Goal: Obtain resource: Obtain resource

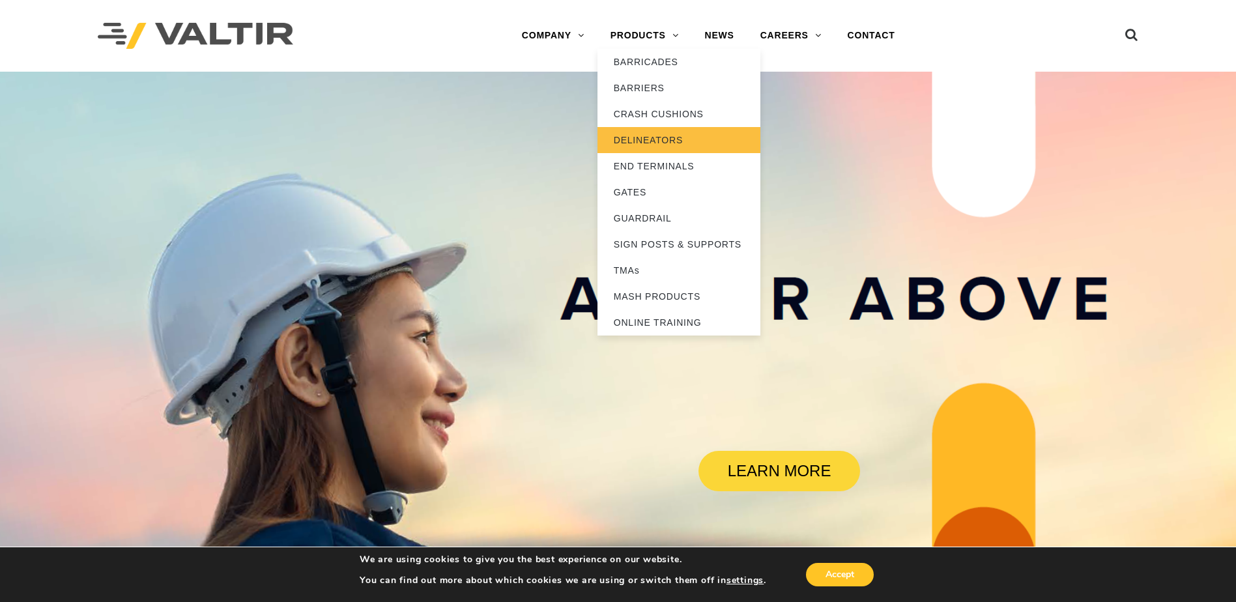
click at [644, 136] on link "DELINEATORS" at bounding box center [679, 140] width 163 height 26
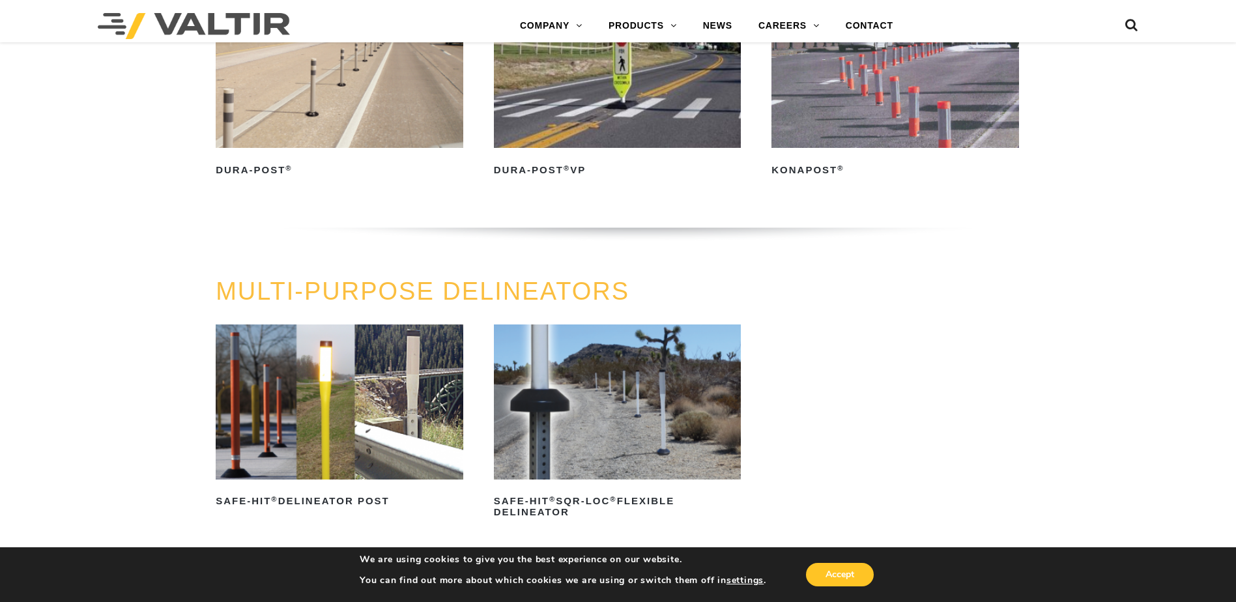
scroll to position [391, 0]
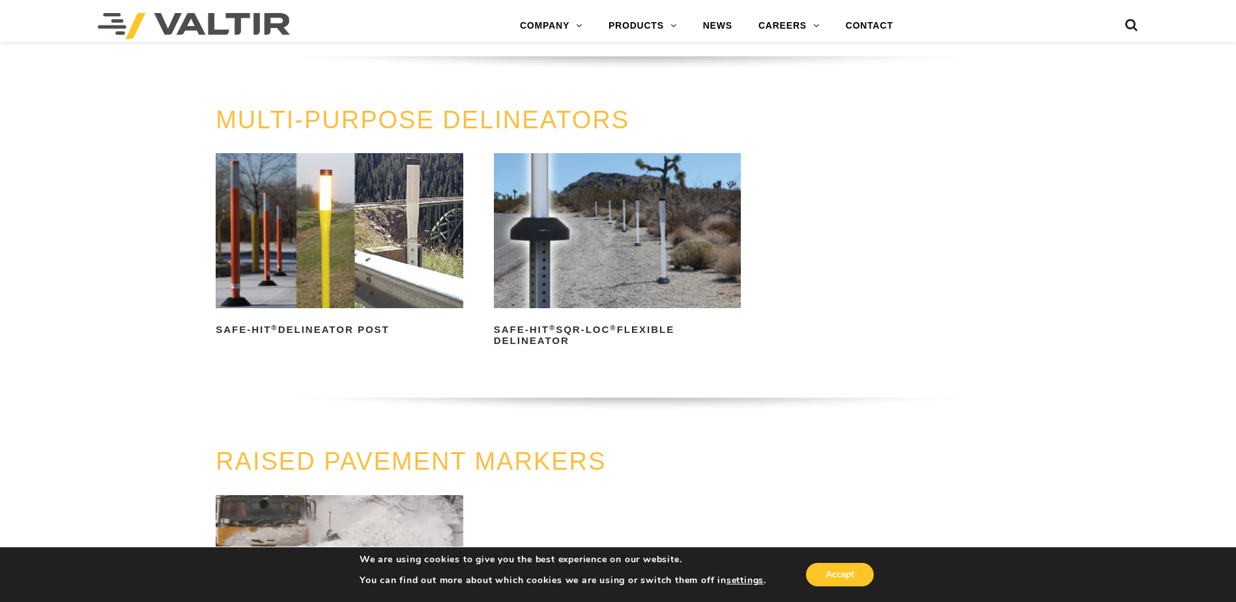
click at [377, 255] on img at bounding box center [340, 230] width 248 height 154
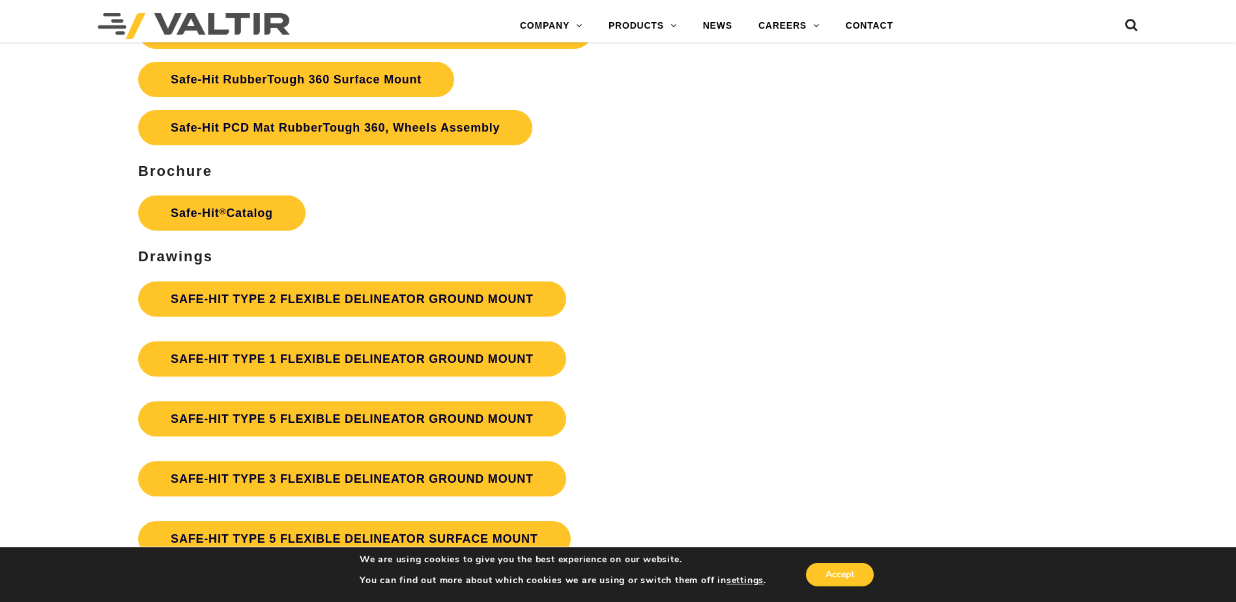
scroll to position [3388, 0]
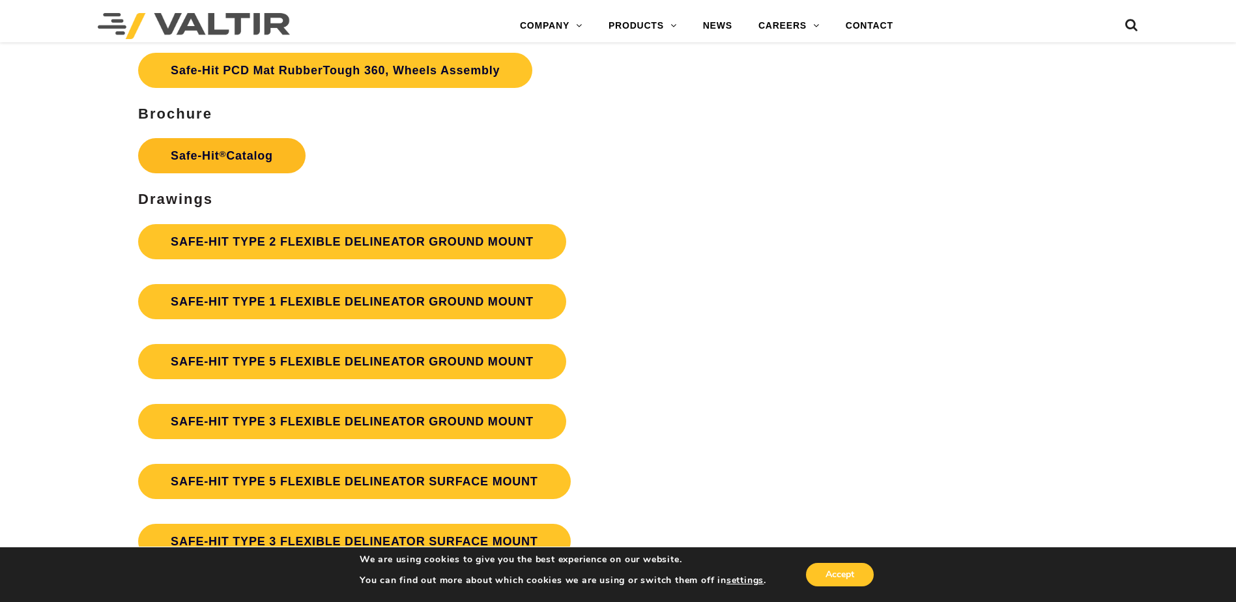
click at [205, 166] on link "Safe-Hit ® Catalog" at bounding box center [221, 155] width 167 height 35
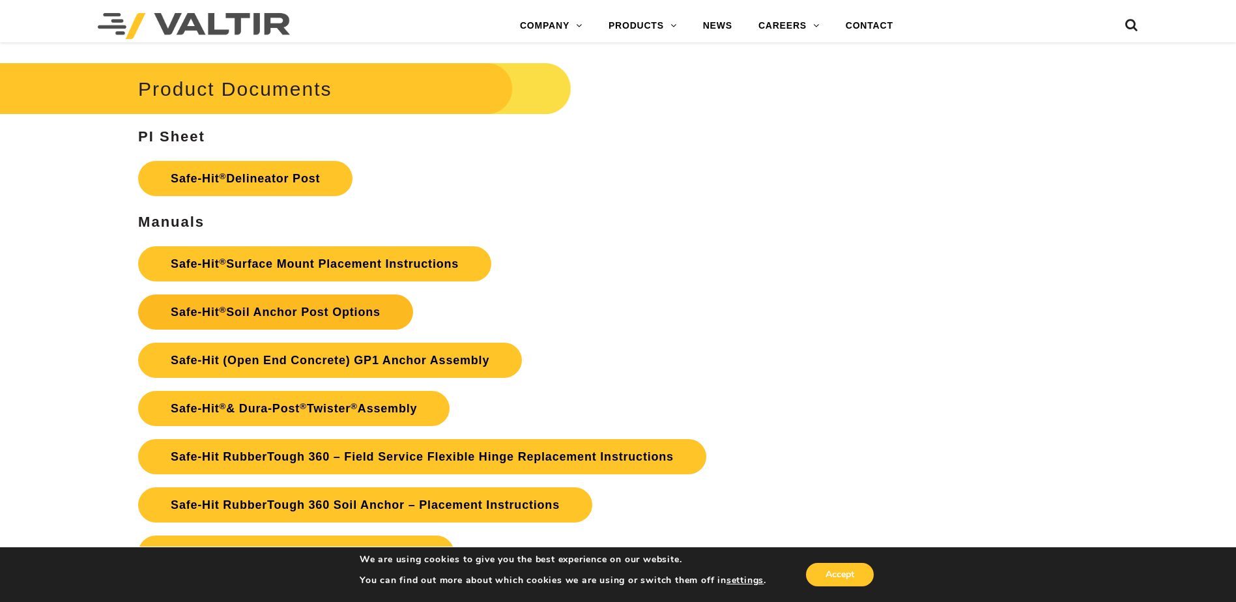
scroll to position [2867, 0]
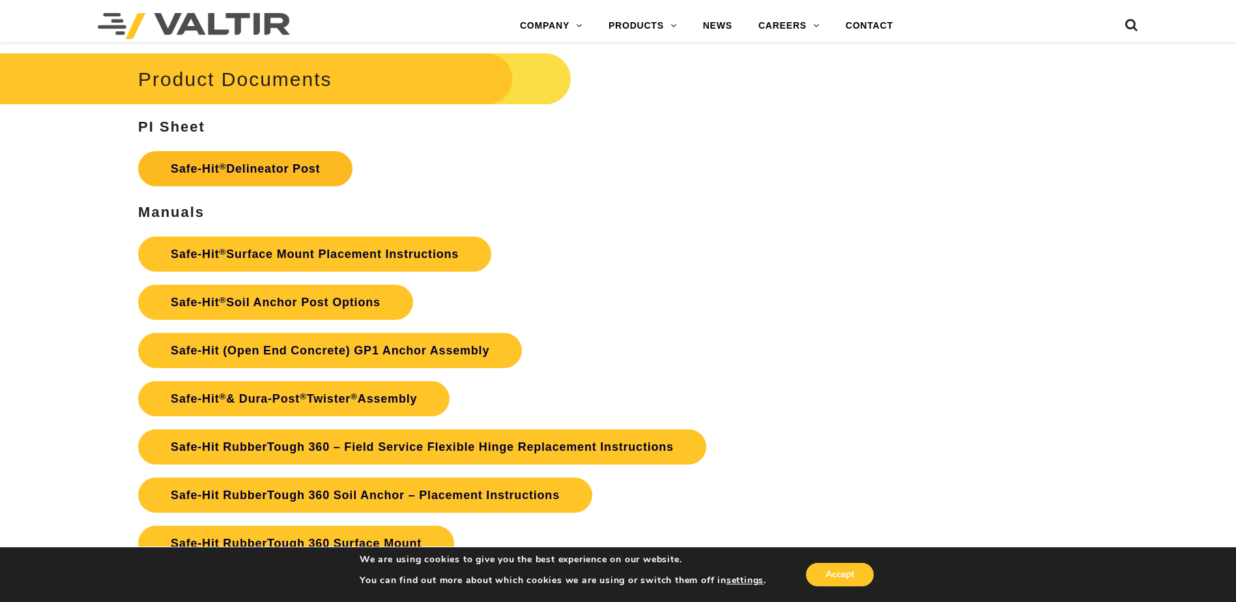
click at [249, 169] on link "Safe-Hit ® Delineator Post" at bounding box center [245, 168] width 214 height 35
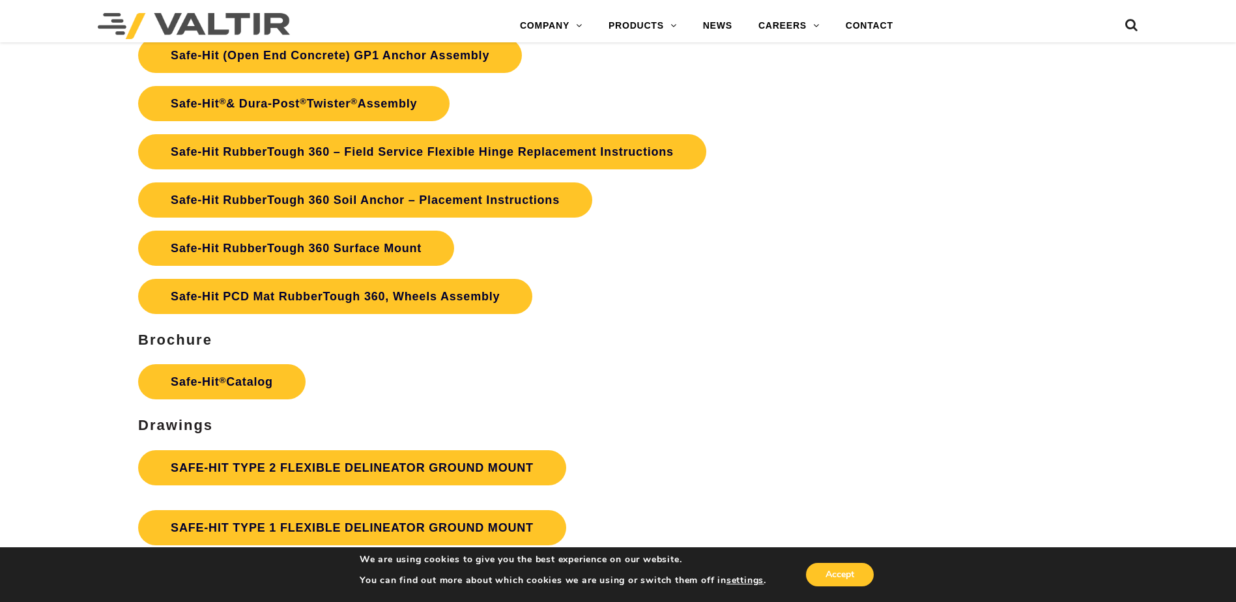
scroll to position [3453, 0]
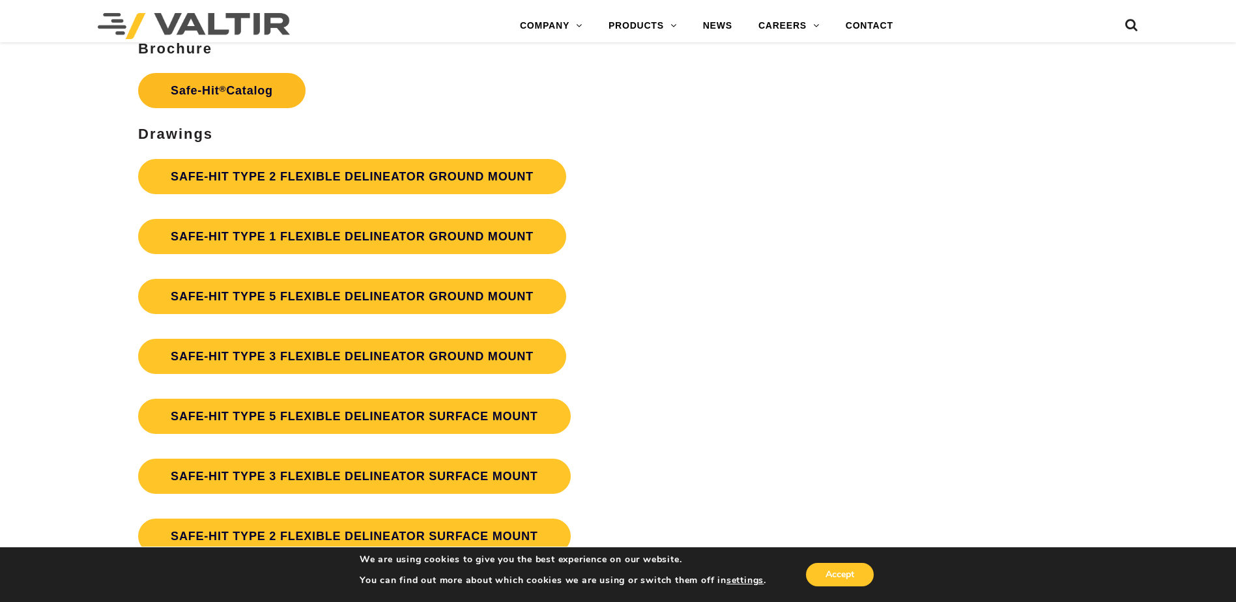
click at [246, 89] on link "Safe-Hit ® Catalog" at bounding box center [221, 90] width 167 height 35
